Goal: Find contact information: Find contact information

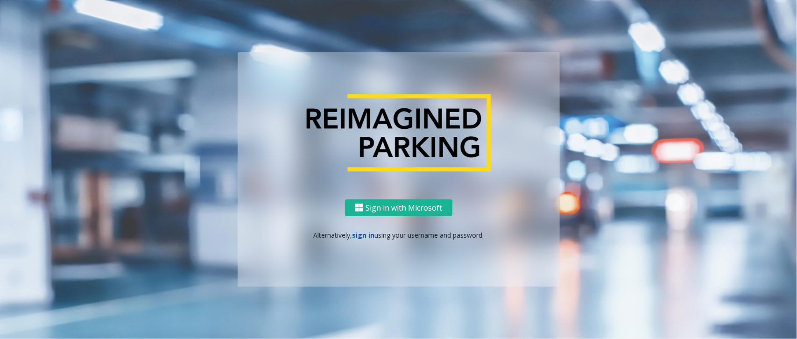
click at [366, 236] on link "sign in" at bounding box center [363, 235] width 22 height 9
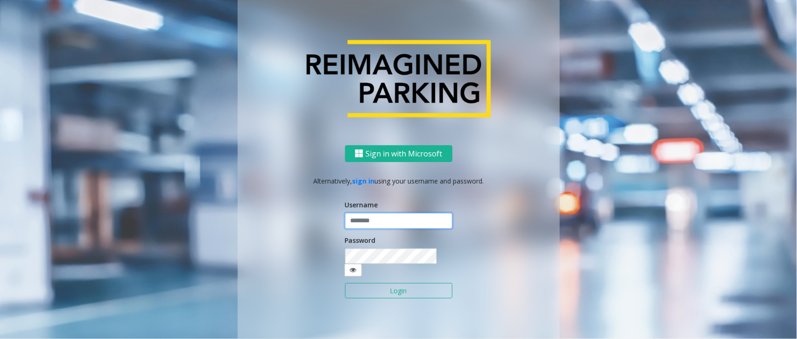
click at [374, 227] on input "text" at bounding box center [398, 221] width 107 height 16
paste input "**********"
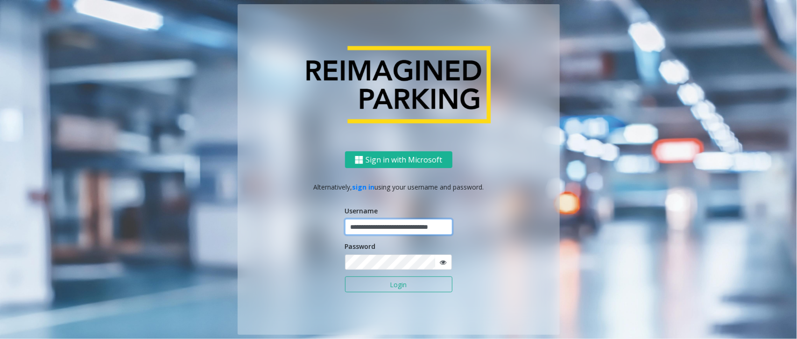
type input "**********"
click at [345, 277] on button "Login" at bounding box center [398, 285] width 107 height 16
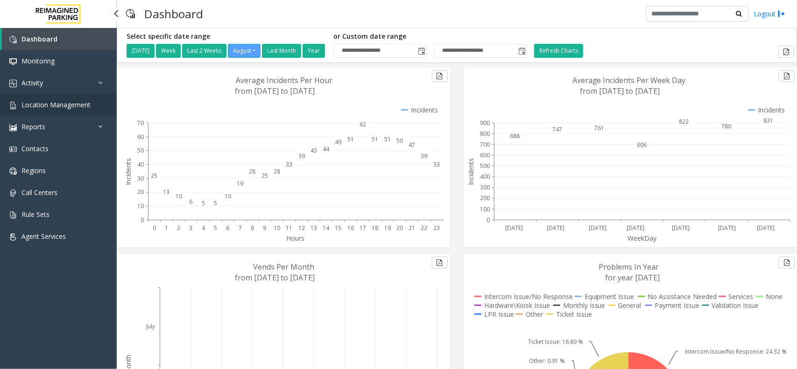
click at [86, 111] on link "Location Management" at bounding box center [58, 105] width 117 height 22
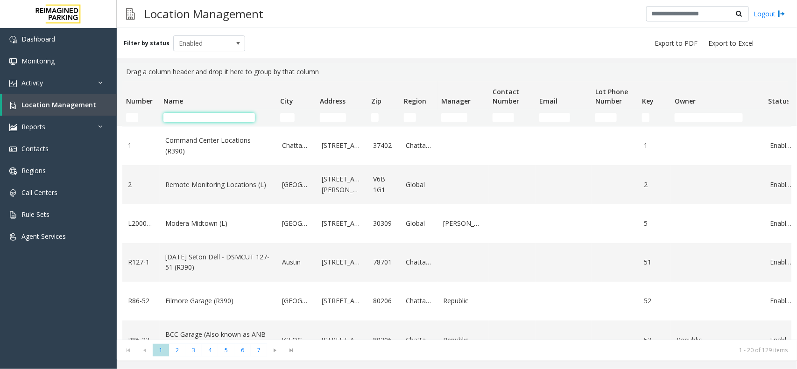
click at [204, 122] on input "Name Filter" at bounding box center [209, 117] width 92 height 9
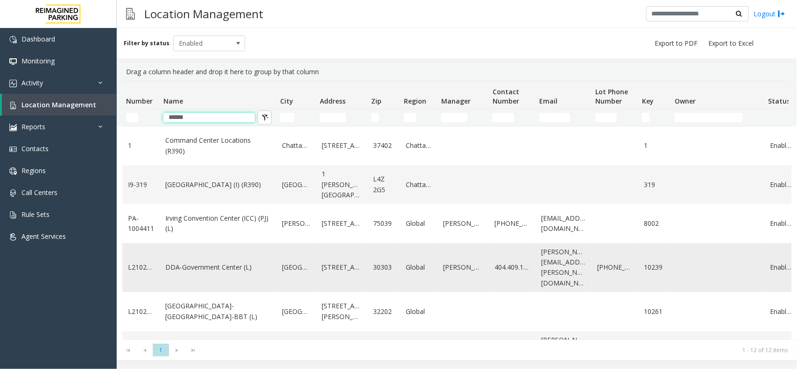
scroll to position [117, 0]
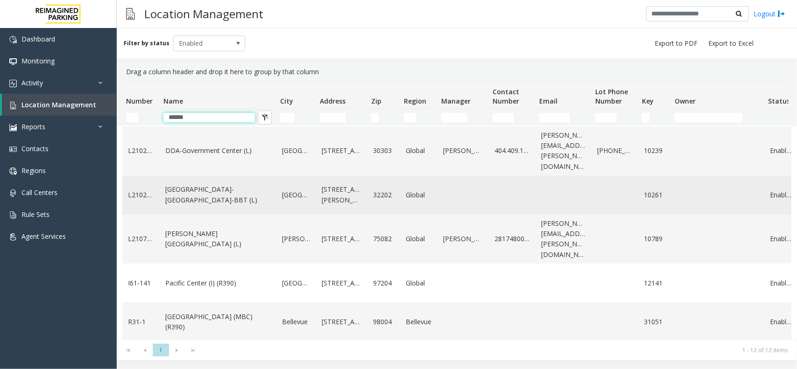
type input "******"
click at [252, 190] on link "Center Square-Jacksonville-BBT (L)" at bounding box center [218, 195] width 106 height 21
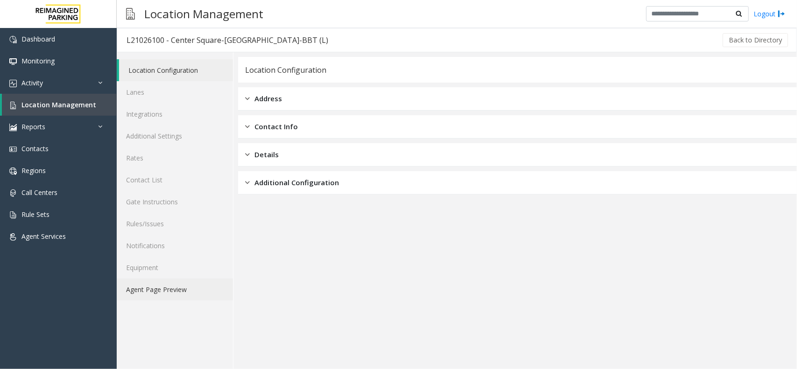
click at [181, 290] on link "Agent Page Preview" at bounding box center [175, 290] width 116 height 22
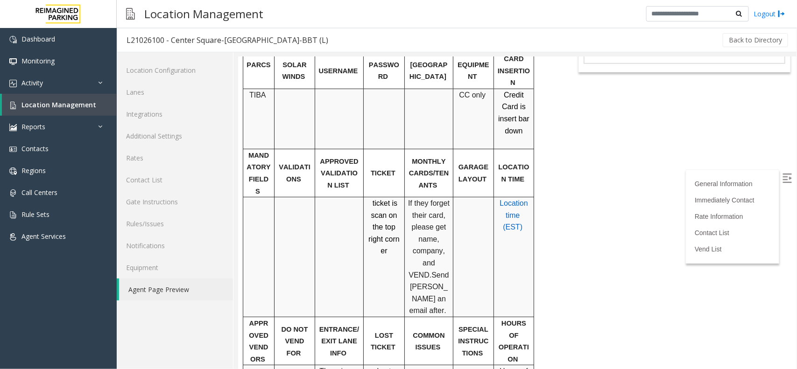
scroll to position [175, 0]
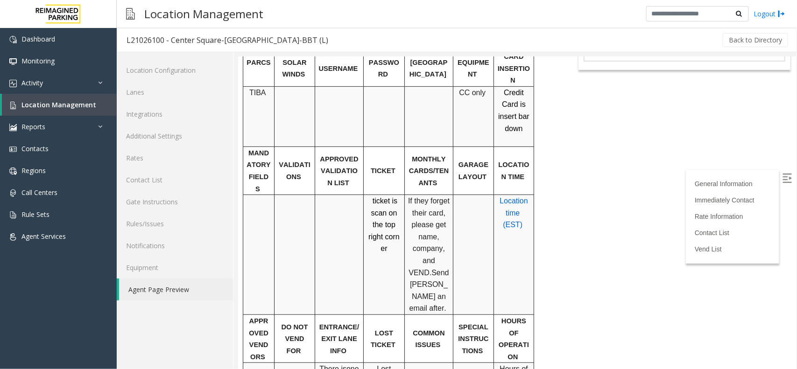
click at [430, 228] on span "If they forget their card, please get name, company, and VEND." at bounding box center [429, 237] width 43 height 80
click at [436, 269] on span "Send [PERSON_NAME] an email after." at bounding box center [430, 291] width 42 height 44
click at [434, 269] on span "Send [PERSON_NAME] an email after." at bounding box center [430, 291] width 42 height 44
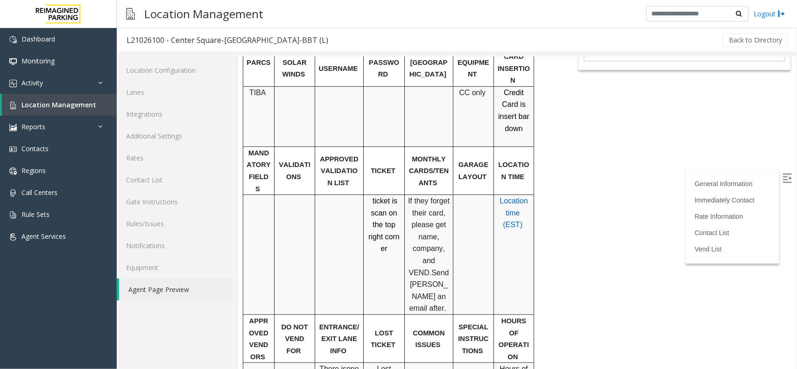
click at [432, 267] on p "If they forget their card, please get name, company, and VEND. Send Wesley an e…" at bounding box center [429, 255] width 42 height 120
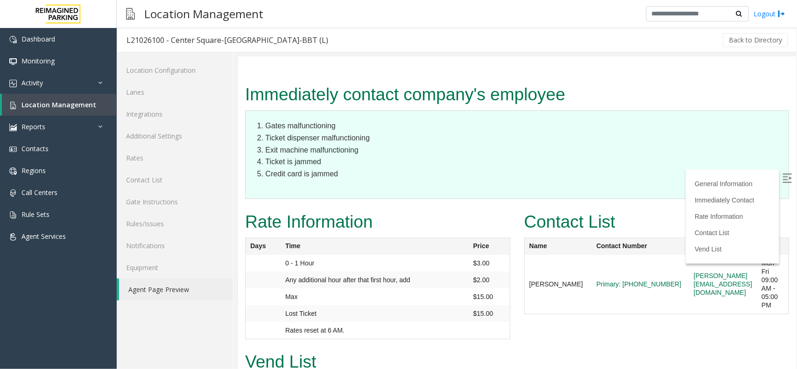
scroll to position [916, 0]
click at [689, 255] on td "[PERSON_NAME][EMAIL_ADDRESS][DOMAIN_NAME]" at bounding box center [723, 284] width 68 height 59
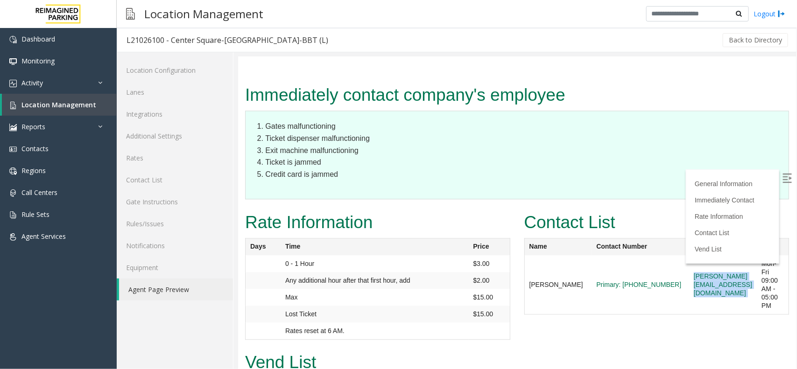
click at [689, 255] on td "[PERSON_NAME][EMAIL_ADDRESS][DOMAIN_NAME]" at bounding box center [723, 284] width 68 height 59
copy tr "[PERSON_NAME][EMAIL_ADDRESS][DOMAIN_NAME]"
click at [782, 177] on img at bounding box center [786, 177] width 9 height 9
copy tr "[PERSON_NAME][EMAIL_ADDRESS][DOMAIN_NAME]"
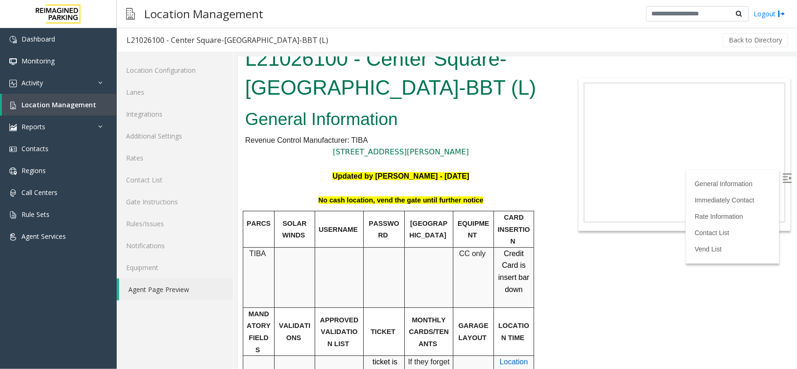
scroll to position [0, 0]
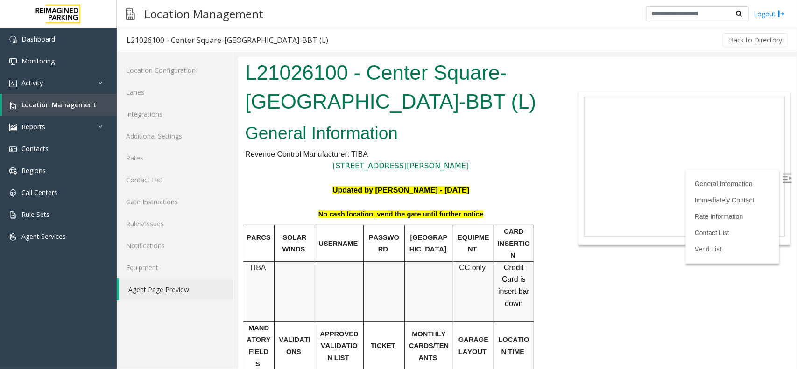
click at [770, 15] on link "Logout" at bounding box center [770, 14] width 32 height 10
